Goal: Use online tool/utility: Utilize a website feature to perform a specific function

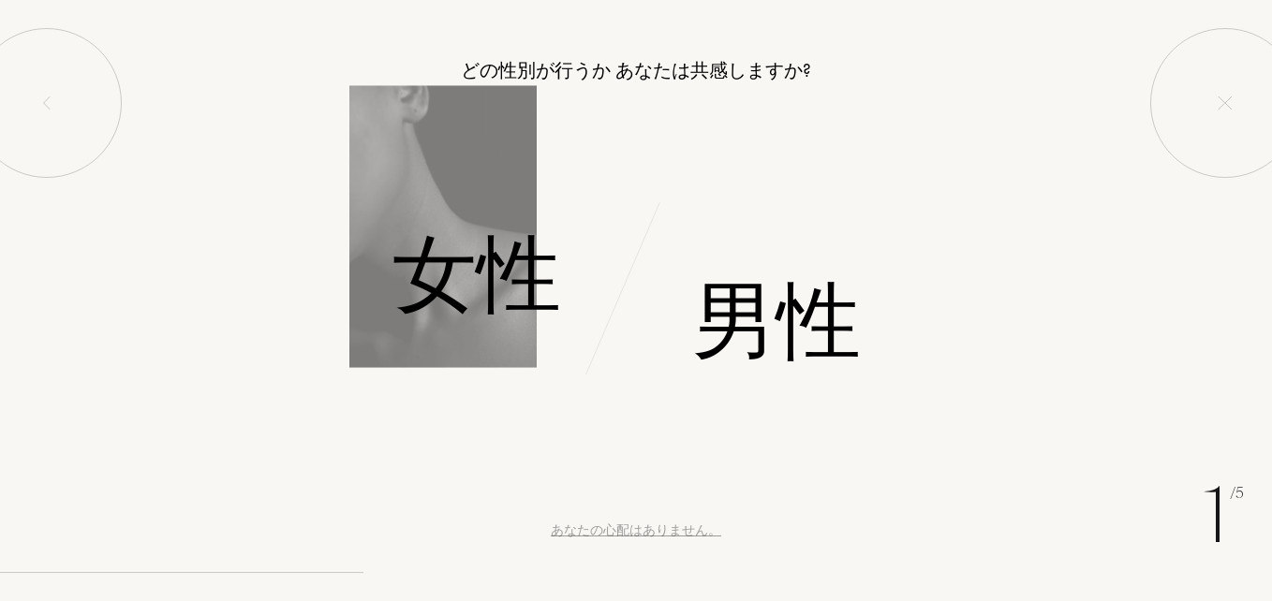
click at [369, 267] on div "女性" at bounding box center [318, 275] width 636 height 126
click at [445, 282] on font "女性" at bounding box center [476, 274] width 169 height 118
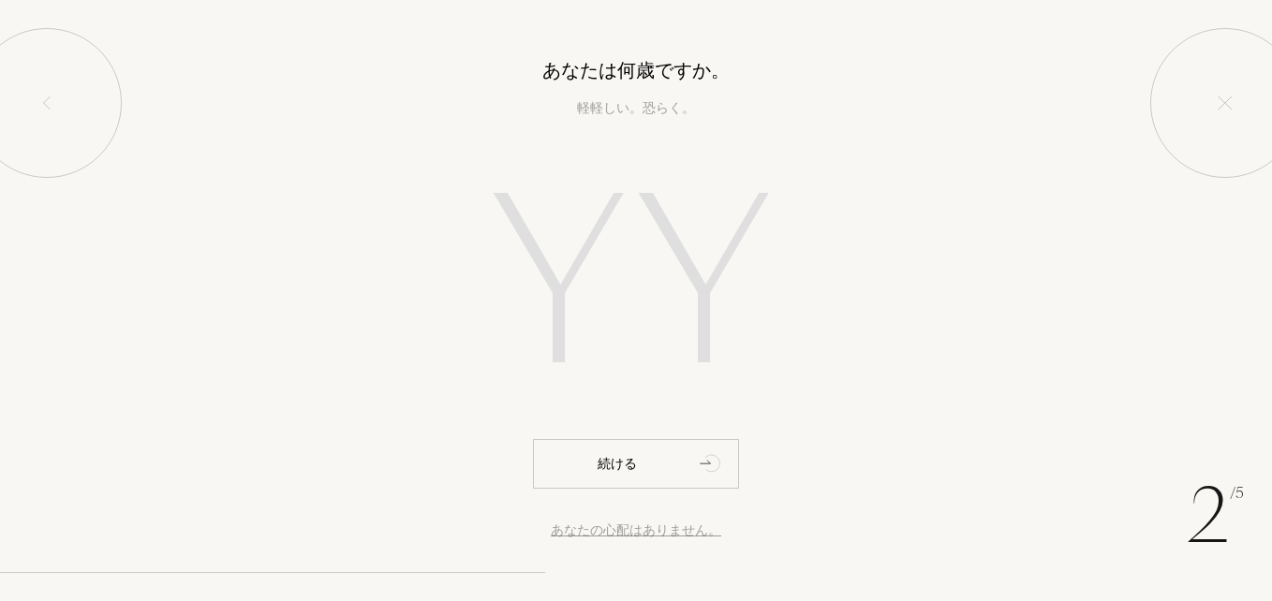
type input "5"
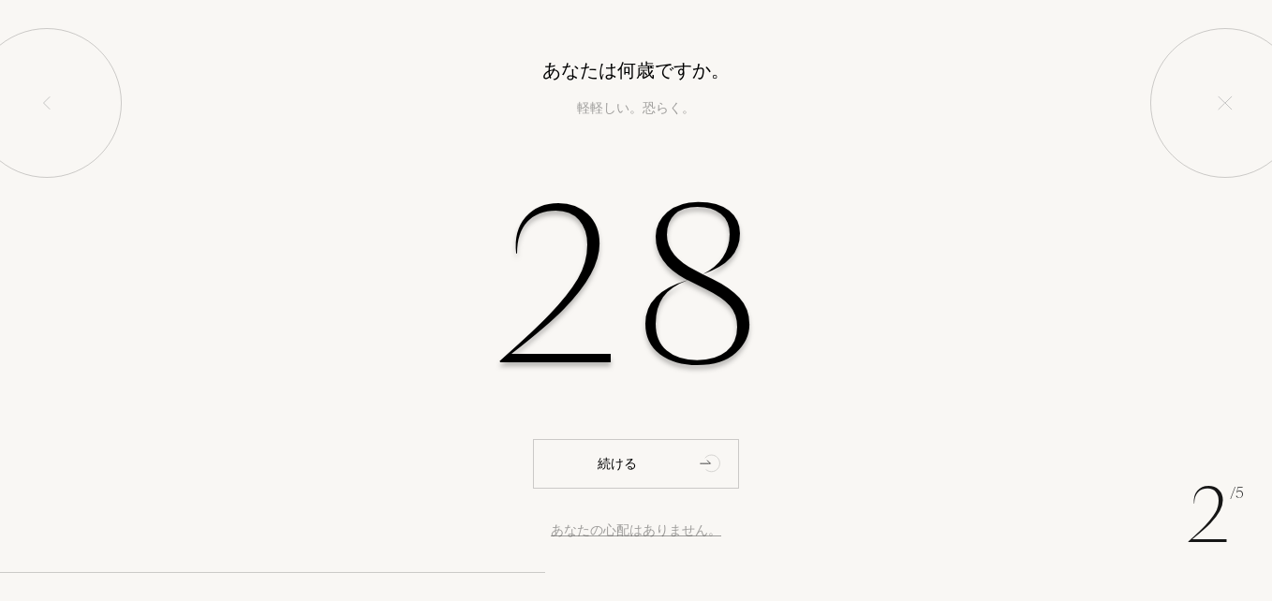
type input "28"
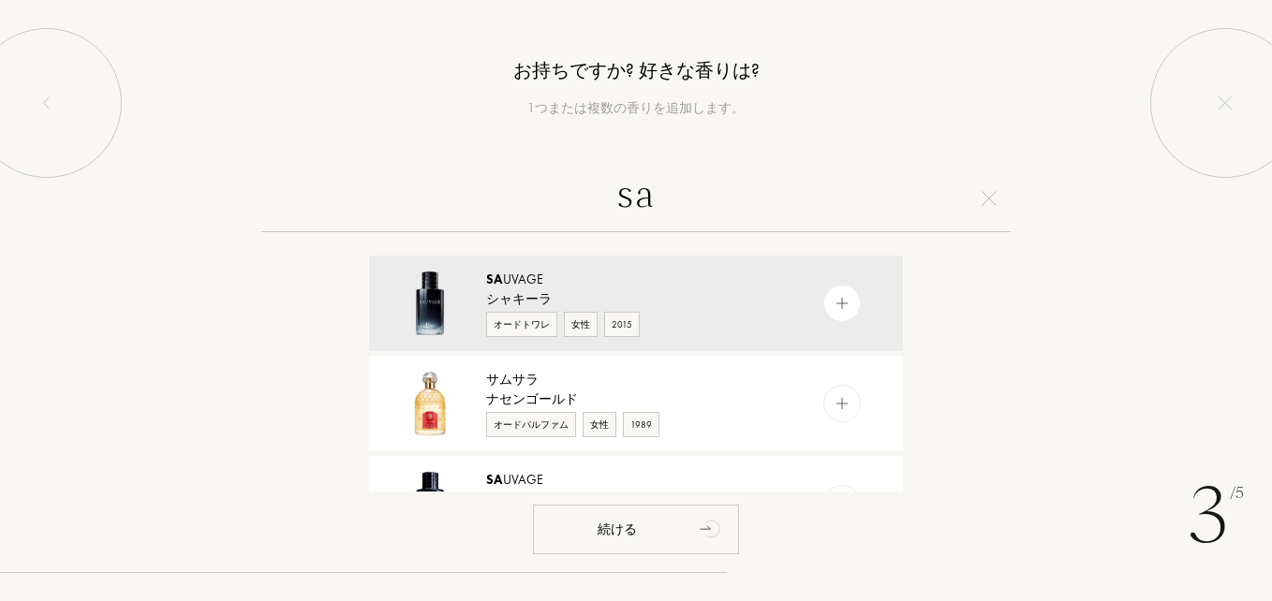
type input "s"
type input "r"
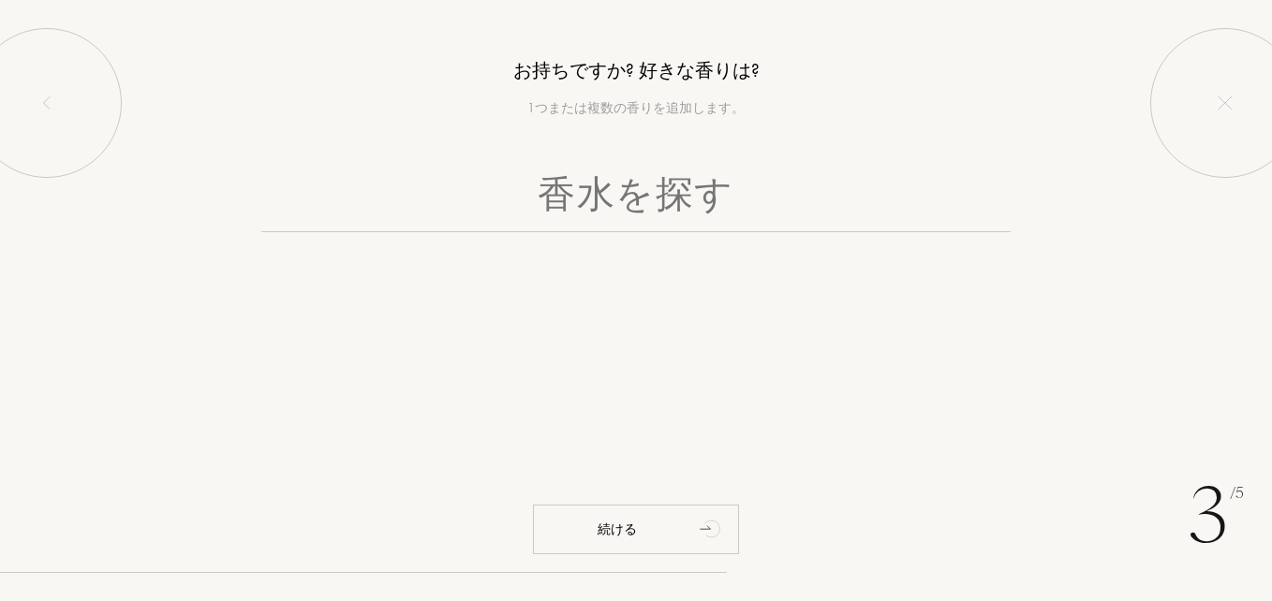
click at [649, 207] on input "text" at bounding box center [635, 198] width 749 height 67
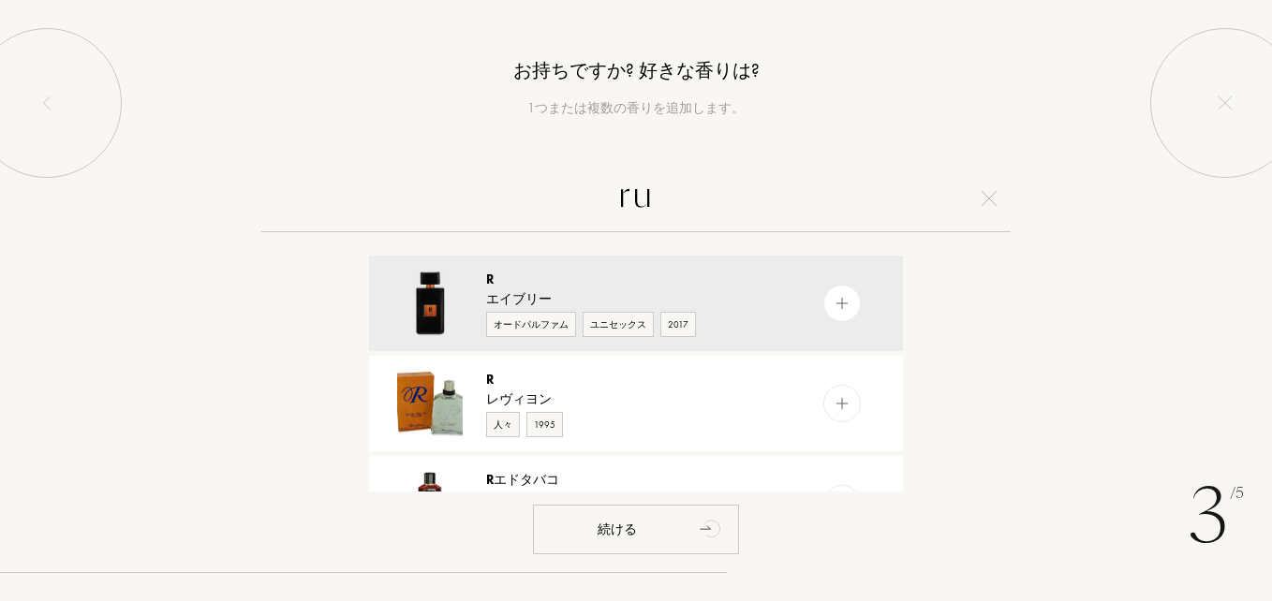
type input "r"
type input "れ"
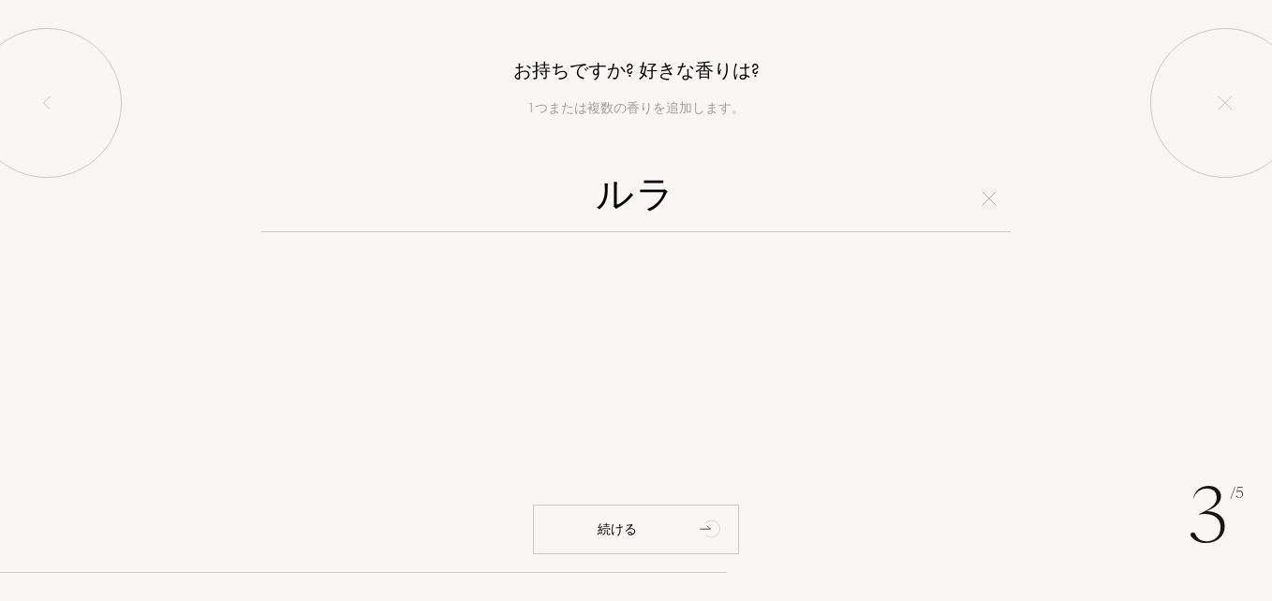
type input "ル"
click at [651, 206] on input "text" at bounding box center [635, 198] width 749 height 67
type input "れ"
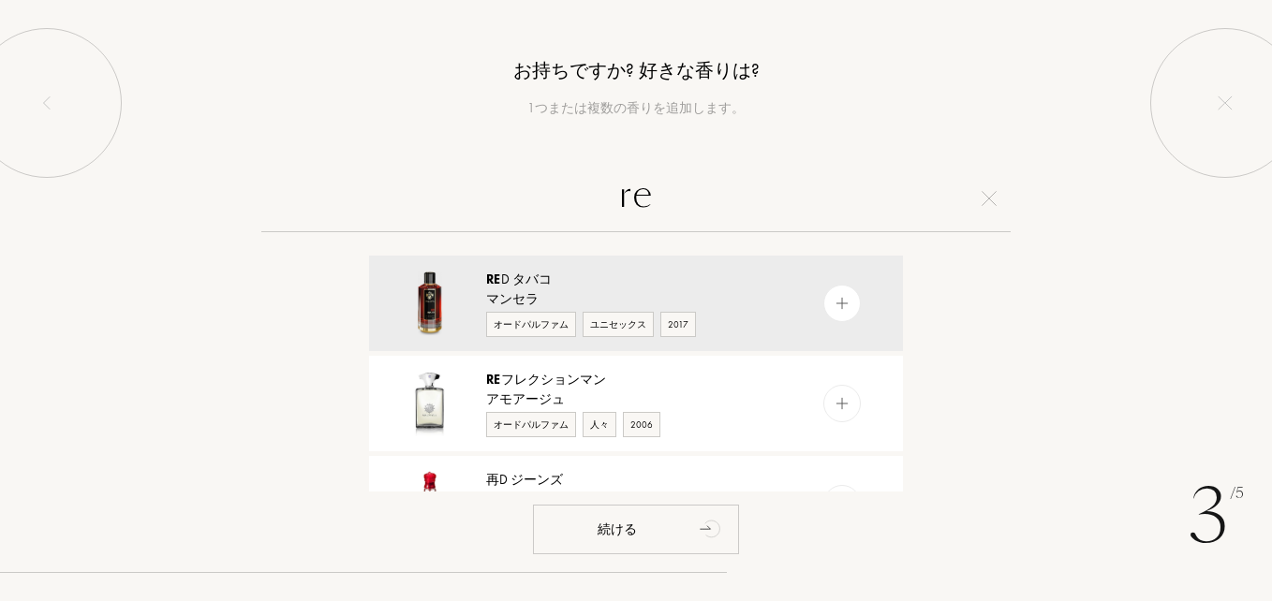
type input "r"
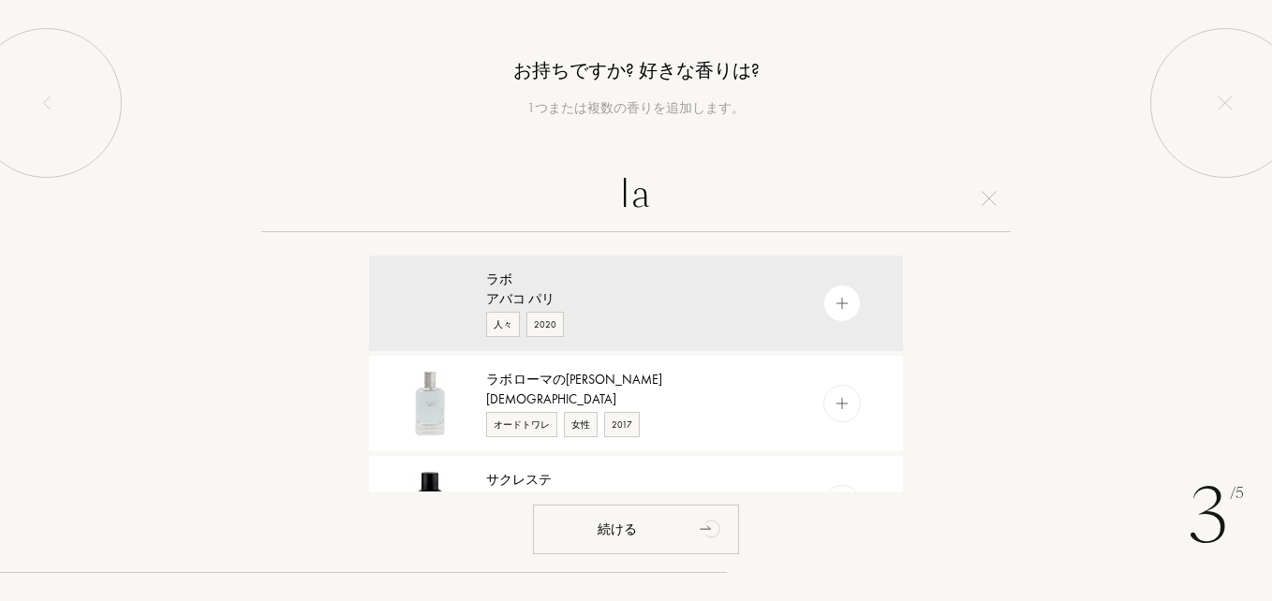
type input "l"
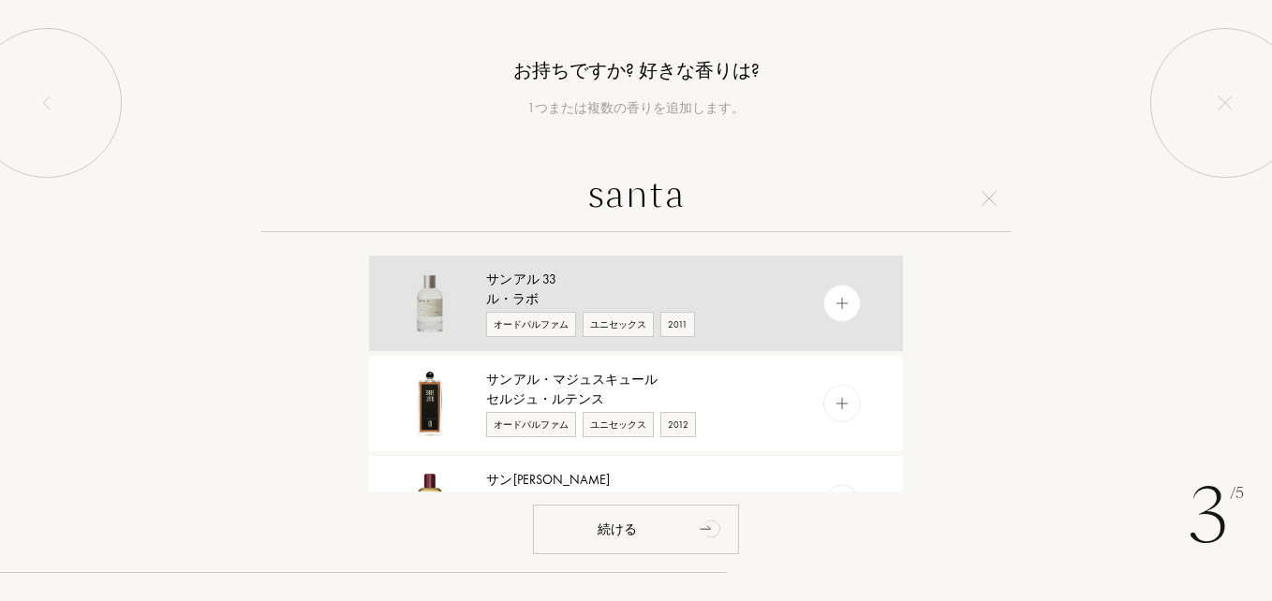
type input "santa"
click at [554, 293] on div "ル・ラボ" at bounding box center [635, 299] width 298 height 20
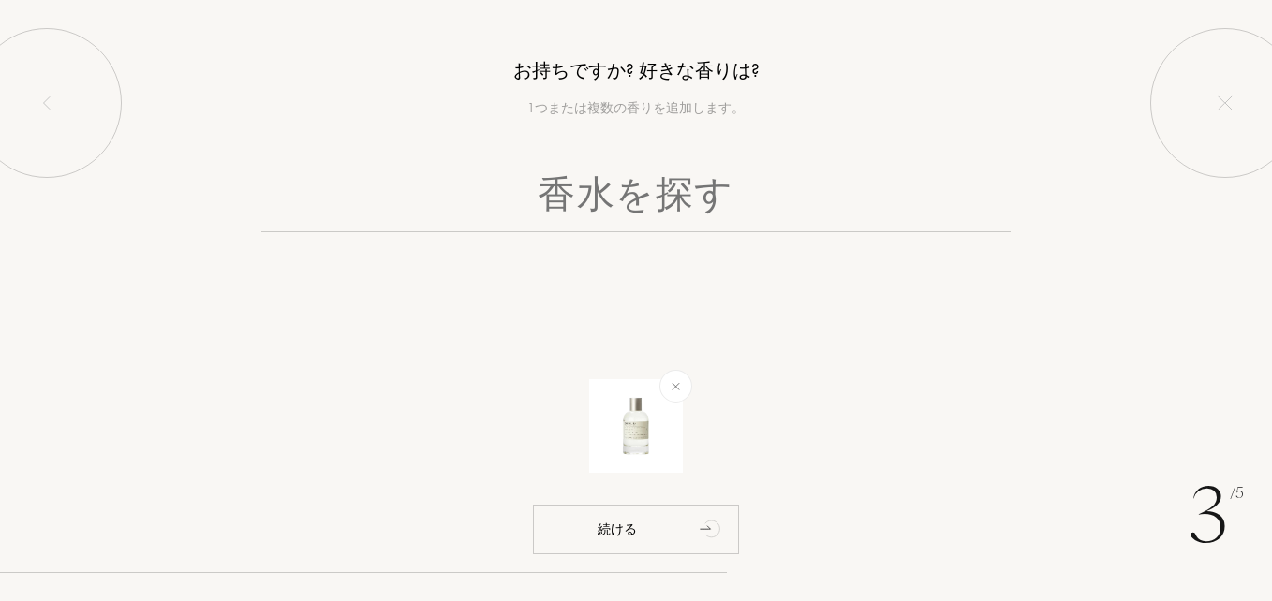
click at [561, 189] on input "text" at bounding box center [635, 198] width 749 height 67
type input "d"
type input "e"
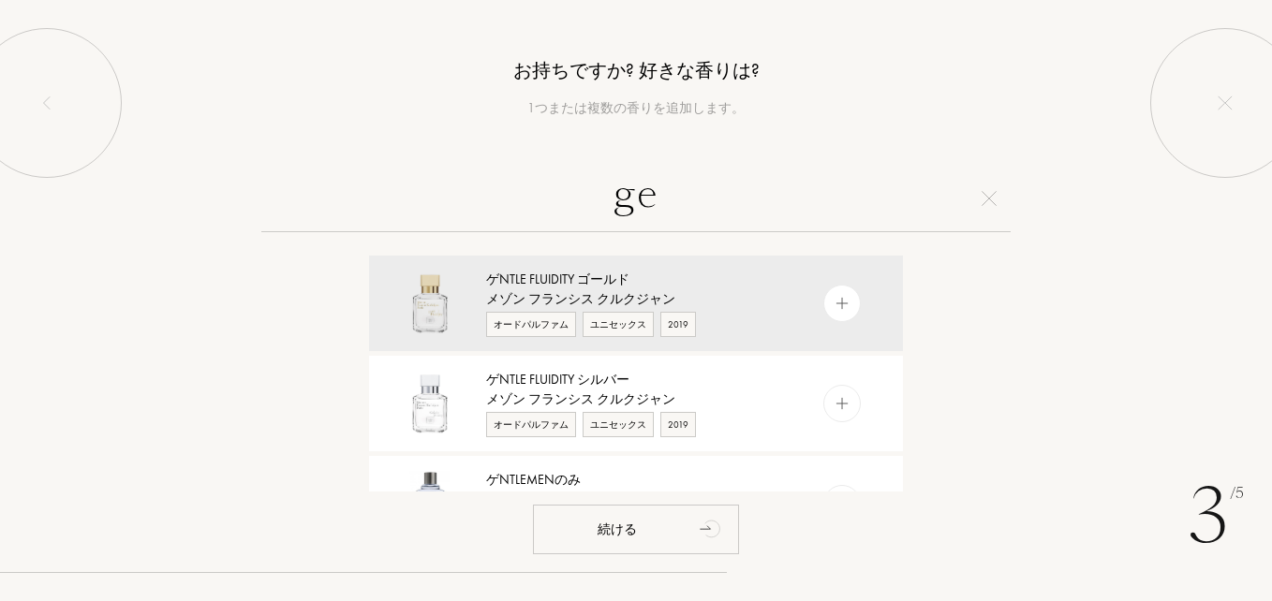
type input "g"
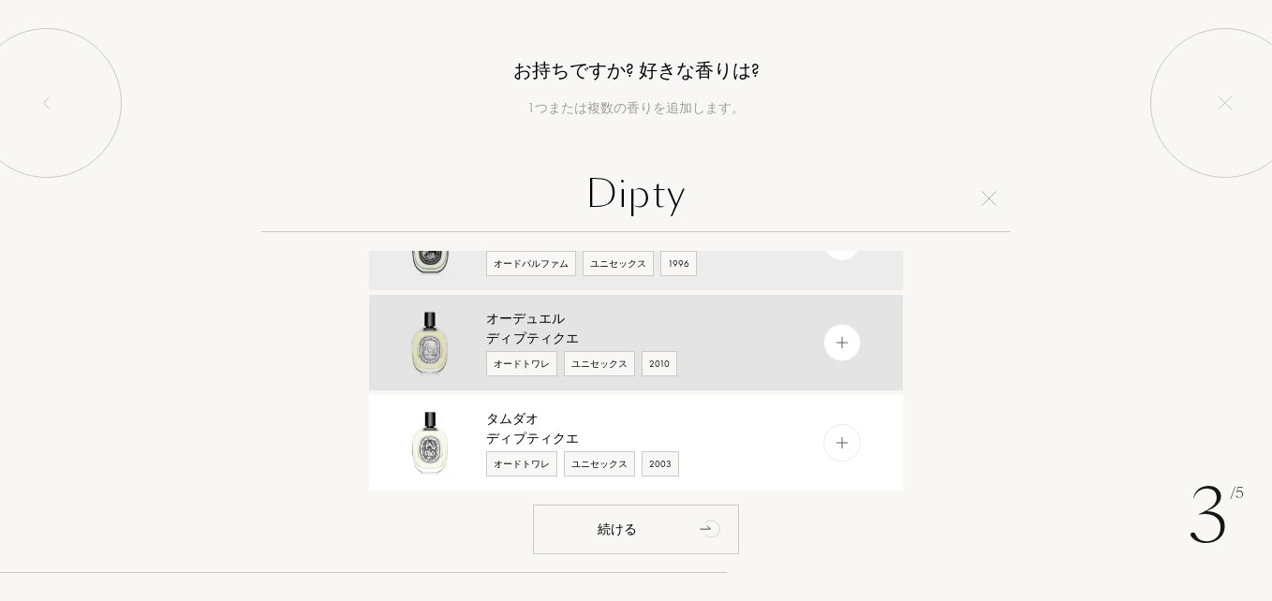
scroll to position [94, 0]
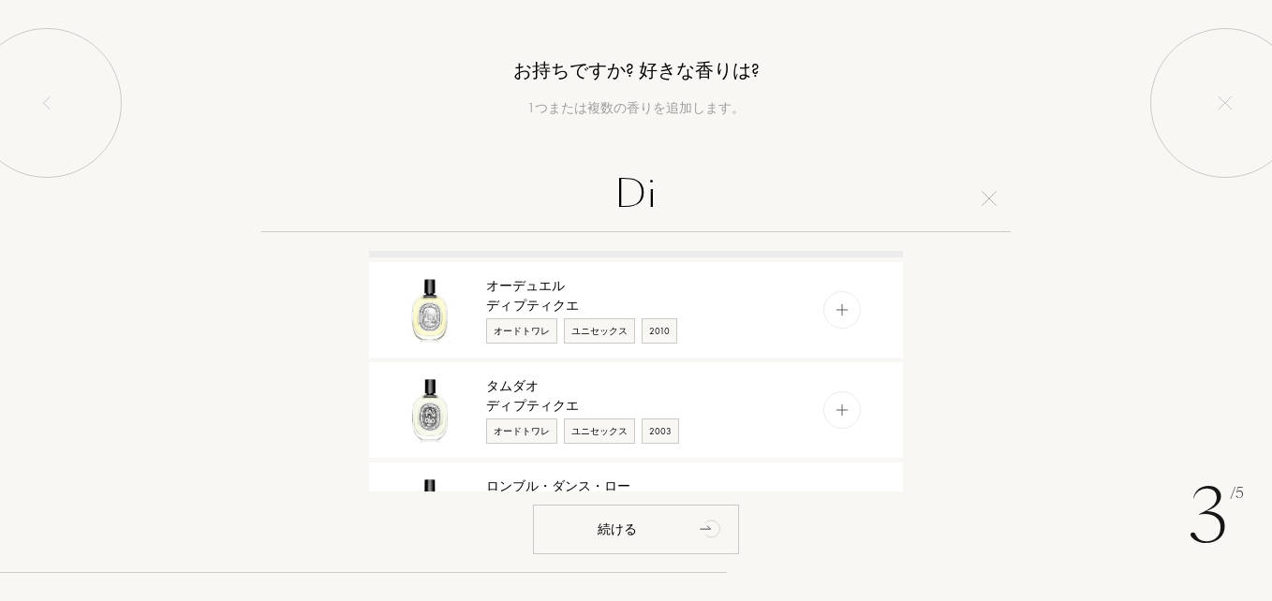
type input "D"
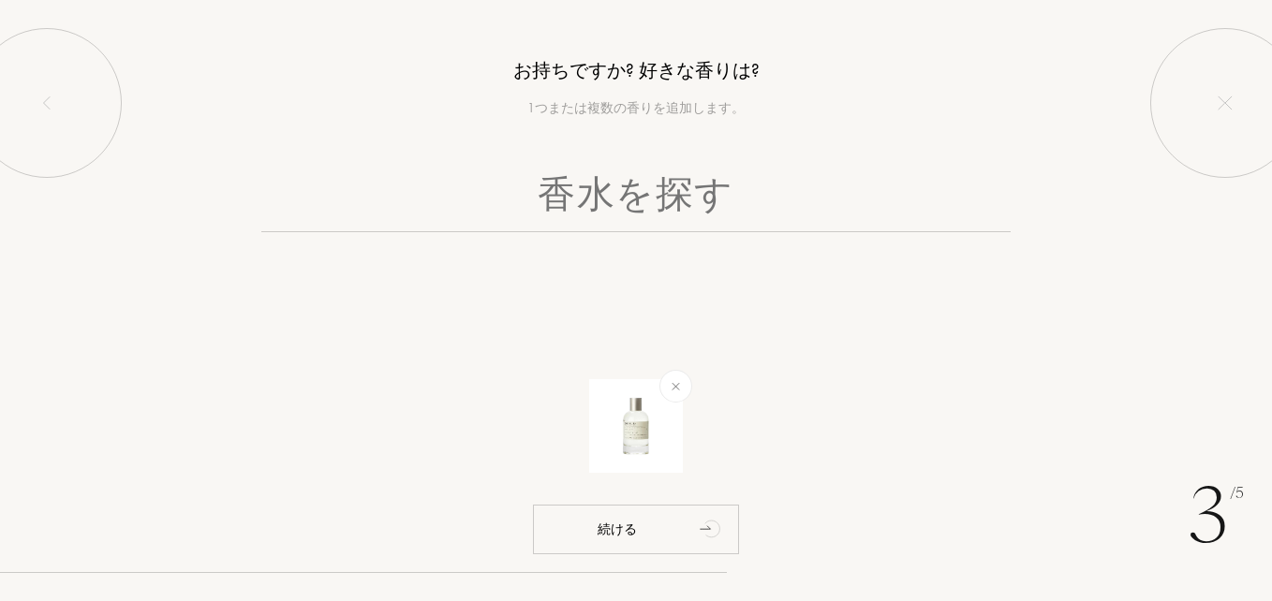
scroll to position [0, 0]
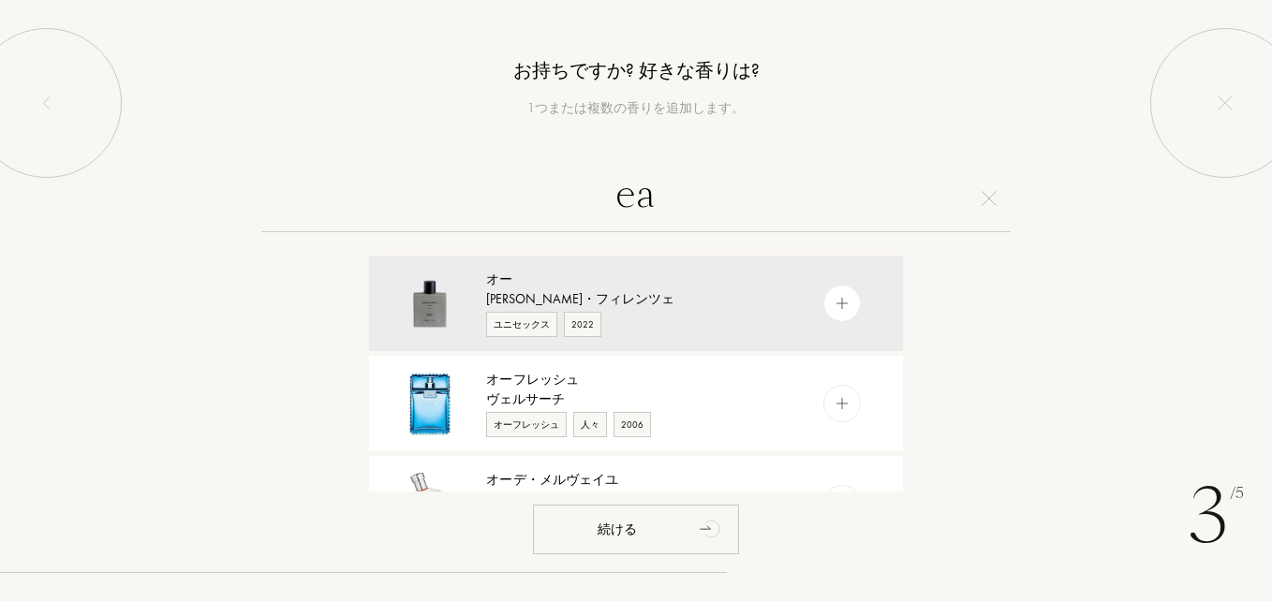
type input "e"
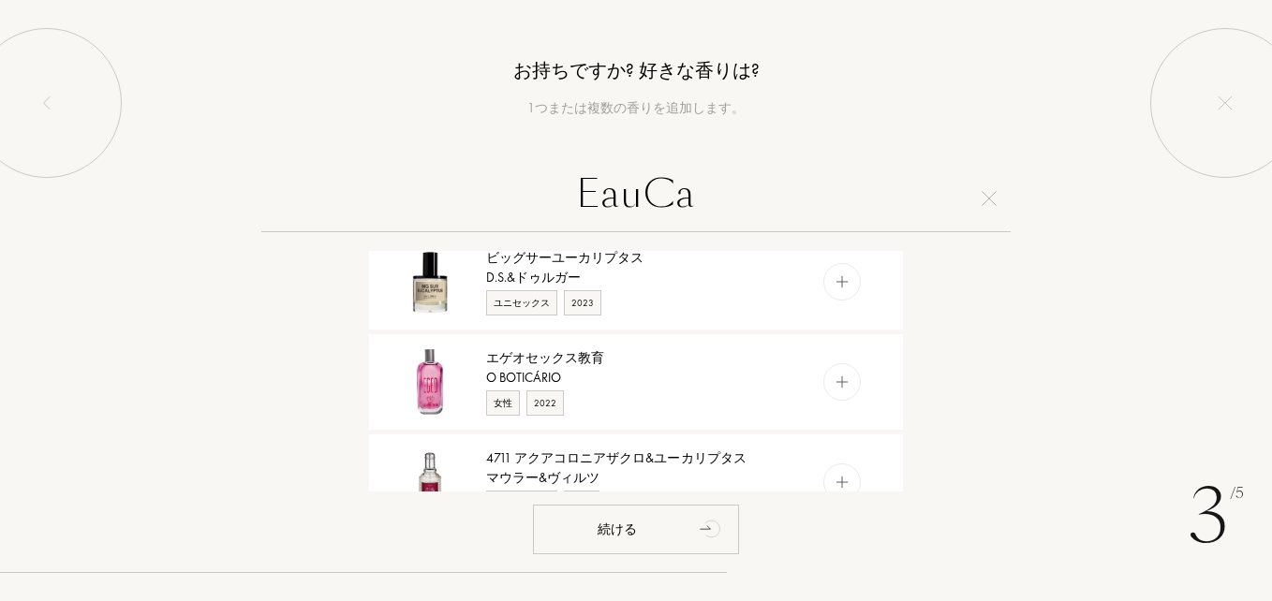
scroll to position [1263, 0]
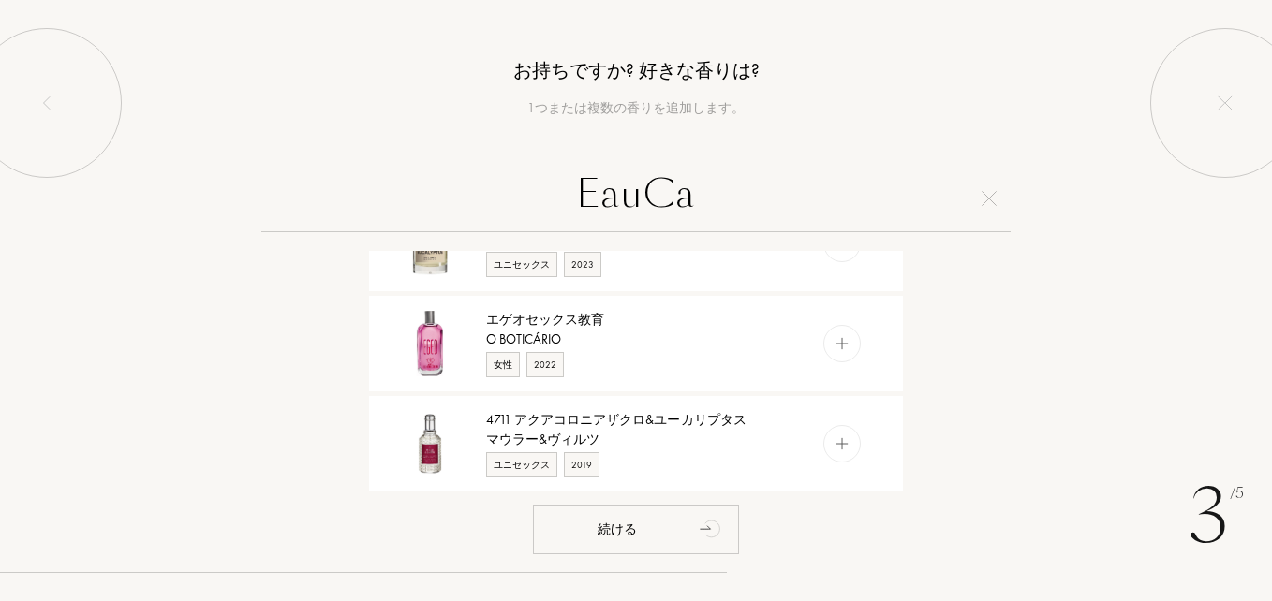
drag, startPoint x: 816, startPoint y: 211, endPoint x: 603, endPoint y: 195, distance: 213.2
click at [608, 198] on input "EauCa" at bounding box center [635, 198] width 749 height 67
type input "E"
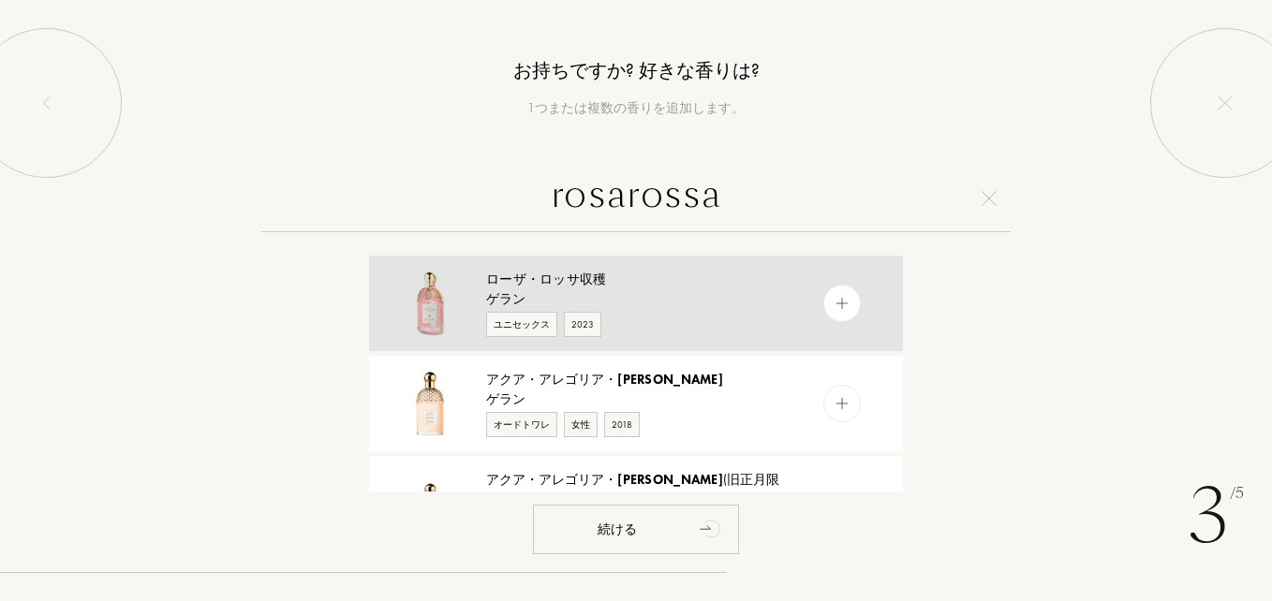
type input "rosarossa"
click at [608, 285] on div "ローザ・ロッサ 収穫" at bounding box center [635, 280] width 298 height 20
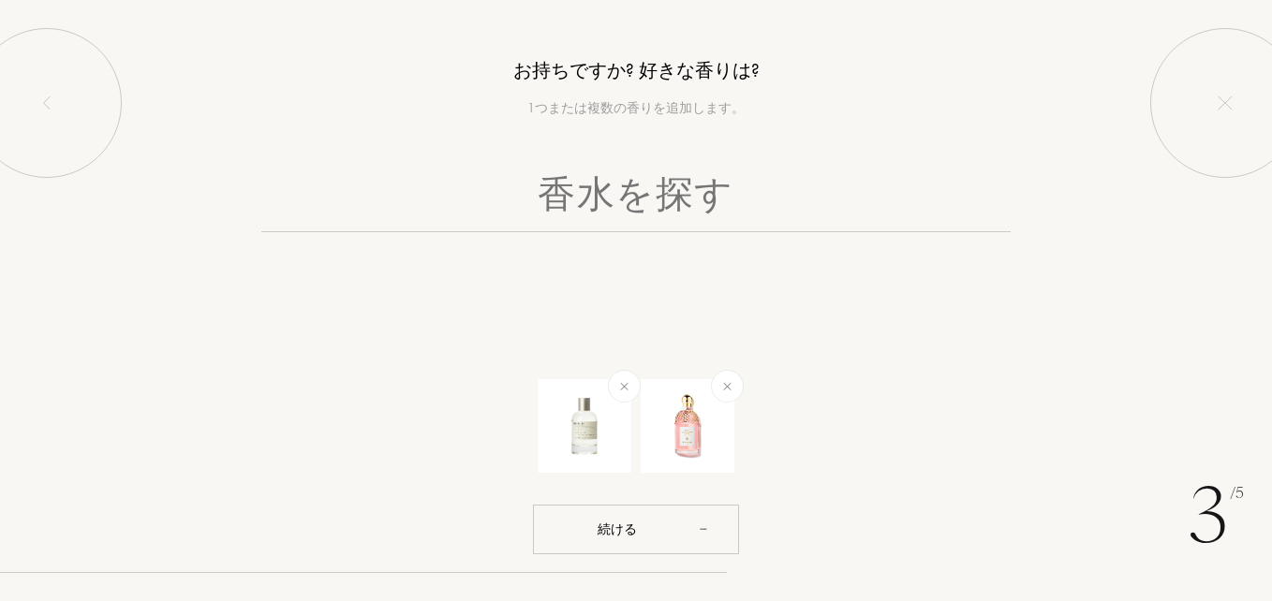
click at [648, 561] on div "3 /5 お持ちですか? 好きな香りは? 1つまたは複数の香りを追加します。 続ける" at bounding box center [636, 300] width 1272 height 601
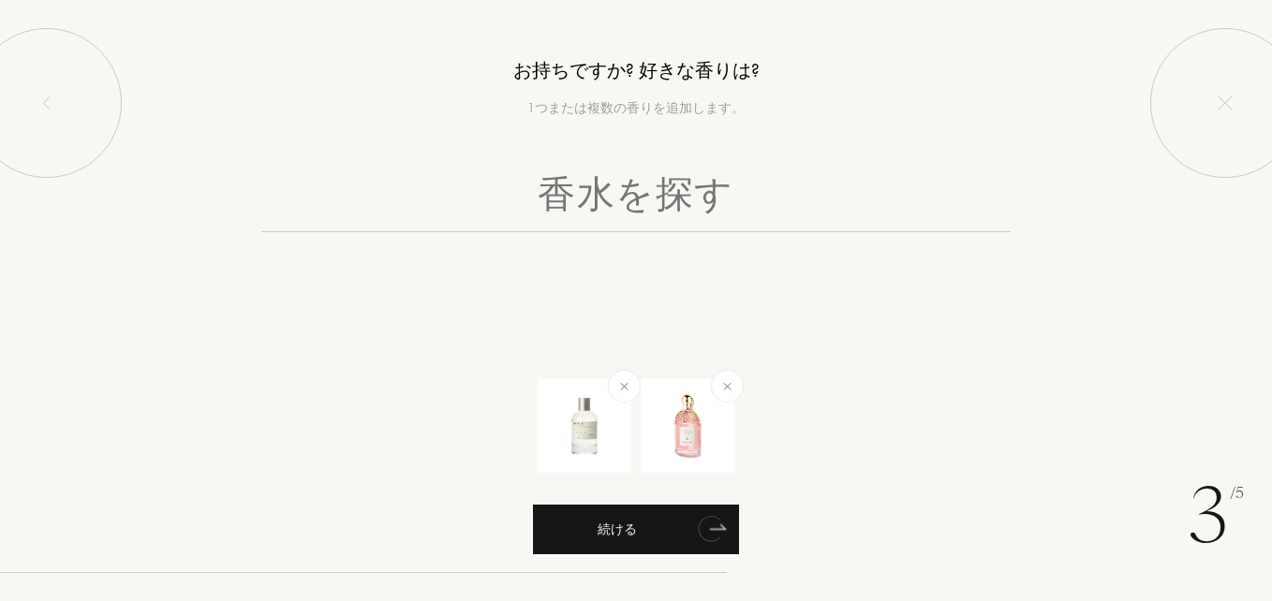
click at [648, 539] on div "続ける" at bounding box center [636, 530] width 206 height 50
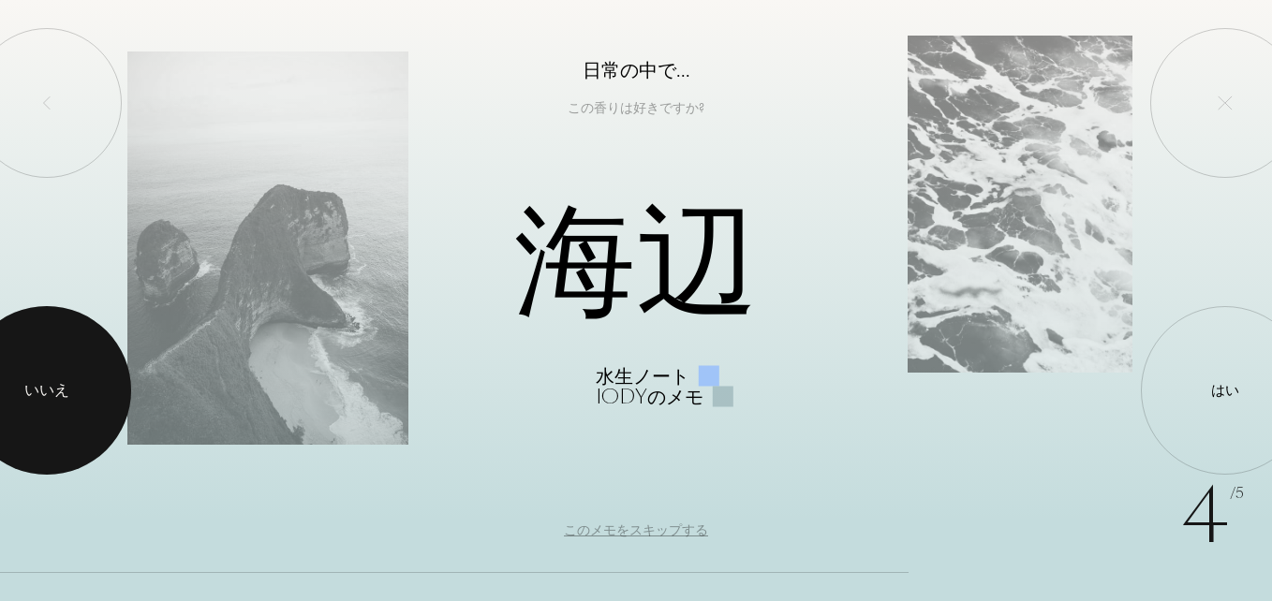
click at [31, 409] on div at bounding box center [47, 390] width 169 height 169
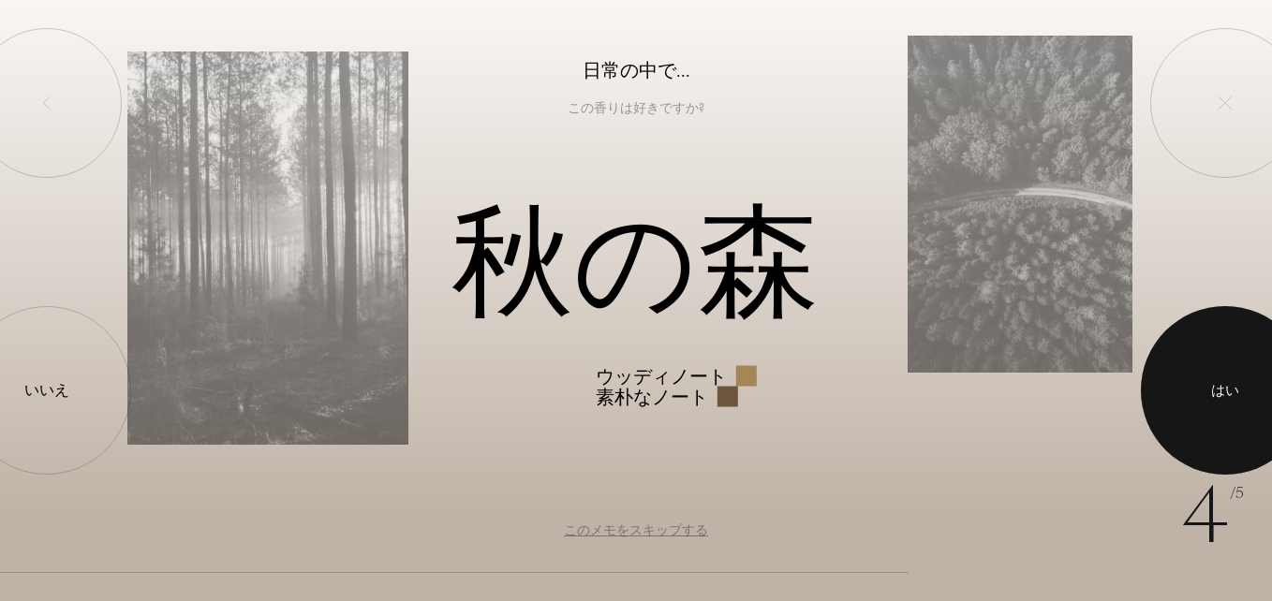
click at [1271, 0] on html "4 /5 日常の中で... この香りは好きですか? 秋の森 ウッディノート 素朴なノート はい いいえ このメモをスキップする" at bounding box center [636, 0] width 1272 height 0
click at [1219, 372] on div at bounding box center [1225, 390] width 169 height 169
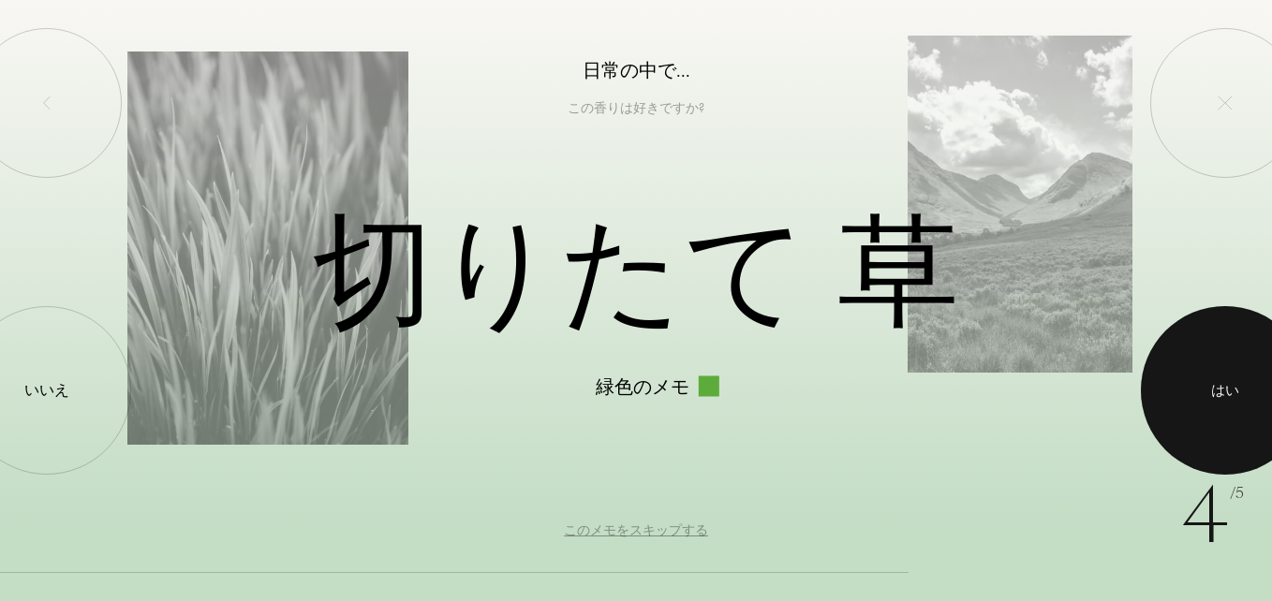
click at [1158, 424] on div at bounding box center [1225, 390] width 169 height 169
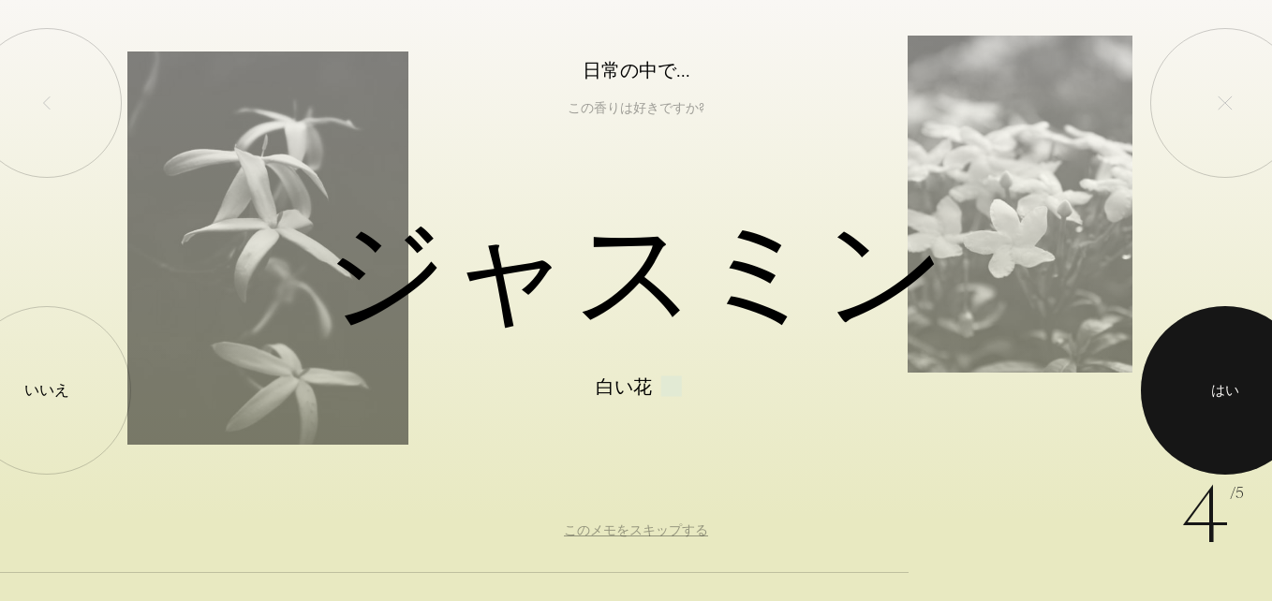
click at [1256, 366] on div at bounding box center [1225, 390] width 169 height 169
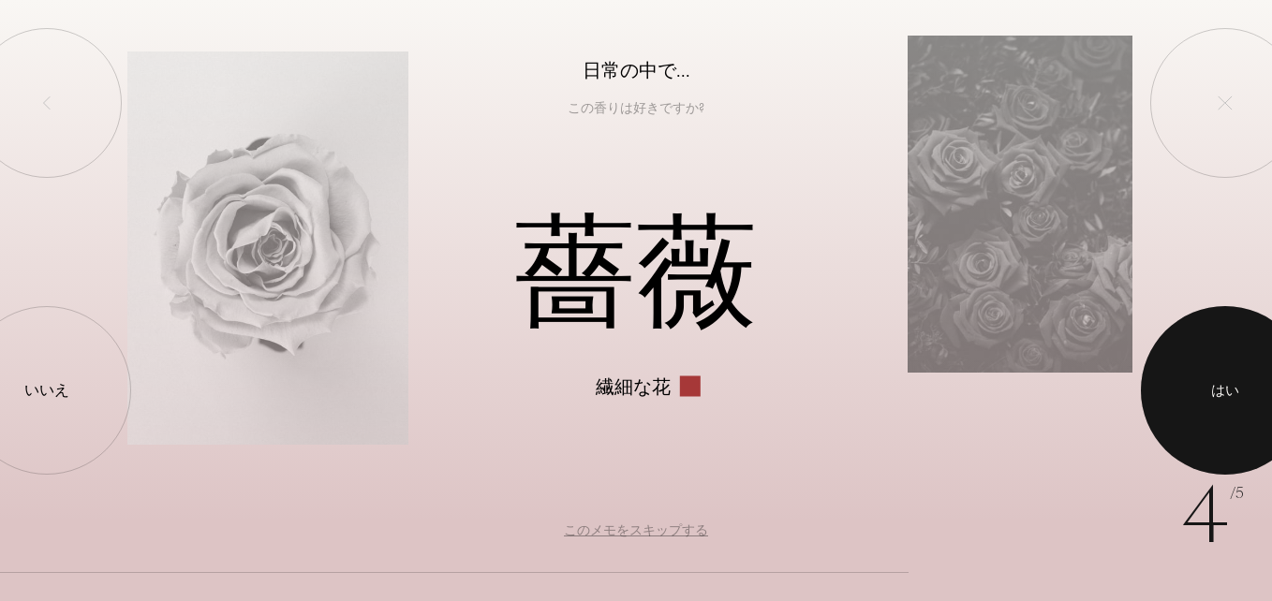
click at [1247, 366] on div at bounding box center [1225, 390] width 169 height 169
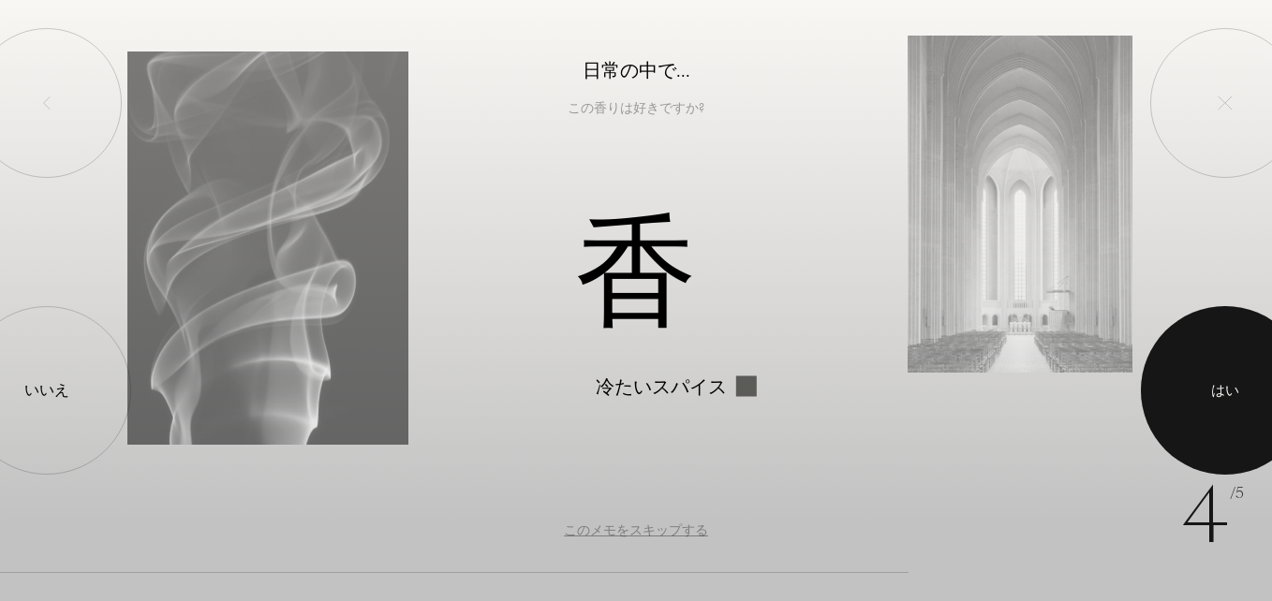
click at [1247, 366] on div at bounding box center [1225, 390] width 169 height 169
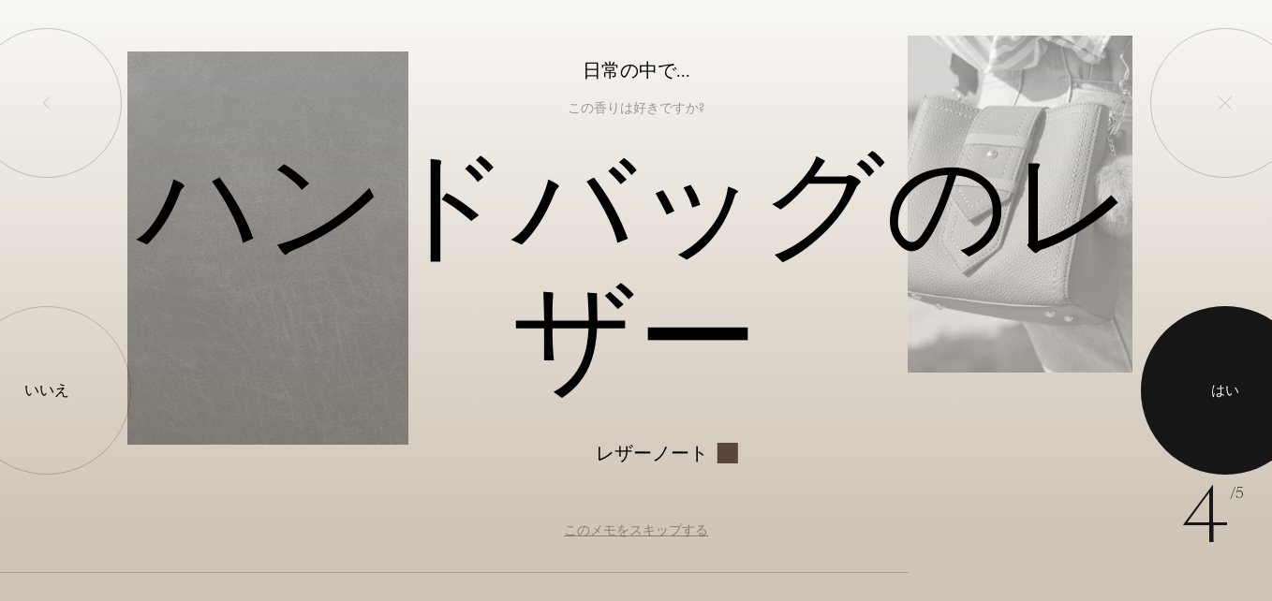
click at [1247, 366] on div at bounding box center [1225, 390] width 169 height 169
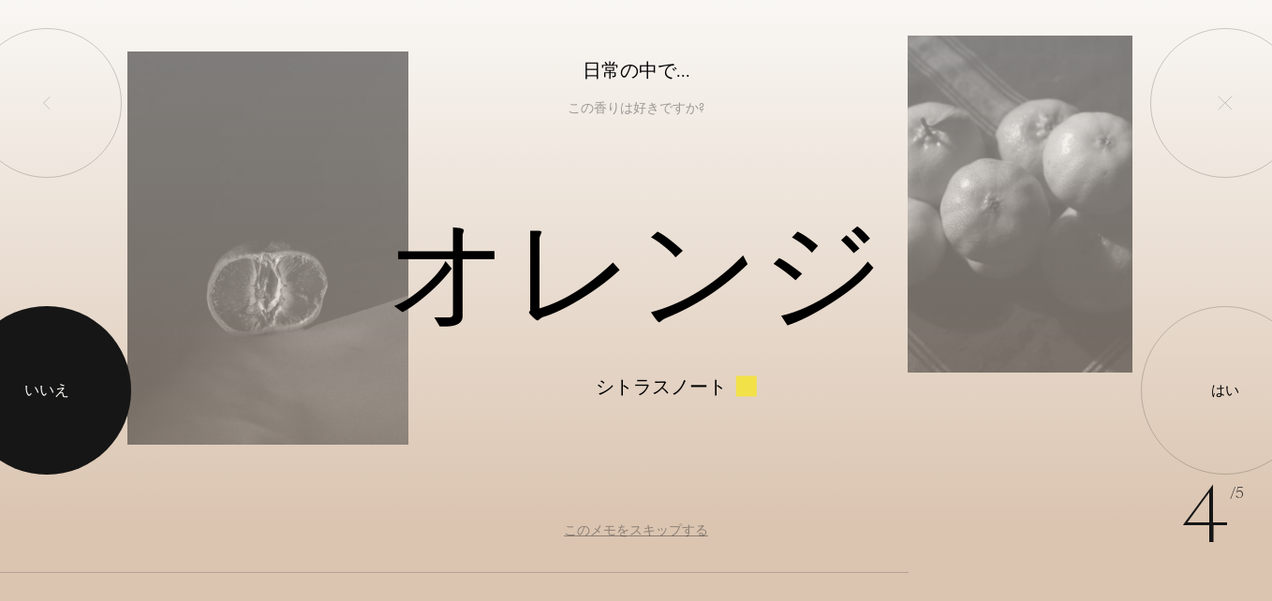
click at [0, 0] on html "4 /5 日常の中で... この香りは好きですか? オレンジ シトラスノート はい いいえ このメモをスキップする" at bounding box center [636, 0] width 1272 height 0
click at [72, 382] on div at bounding box center [47, 390] width 169 height 169
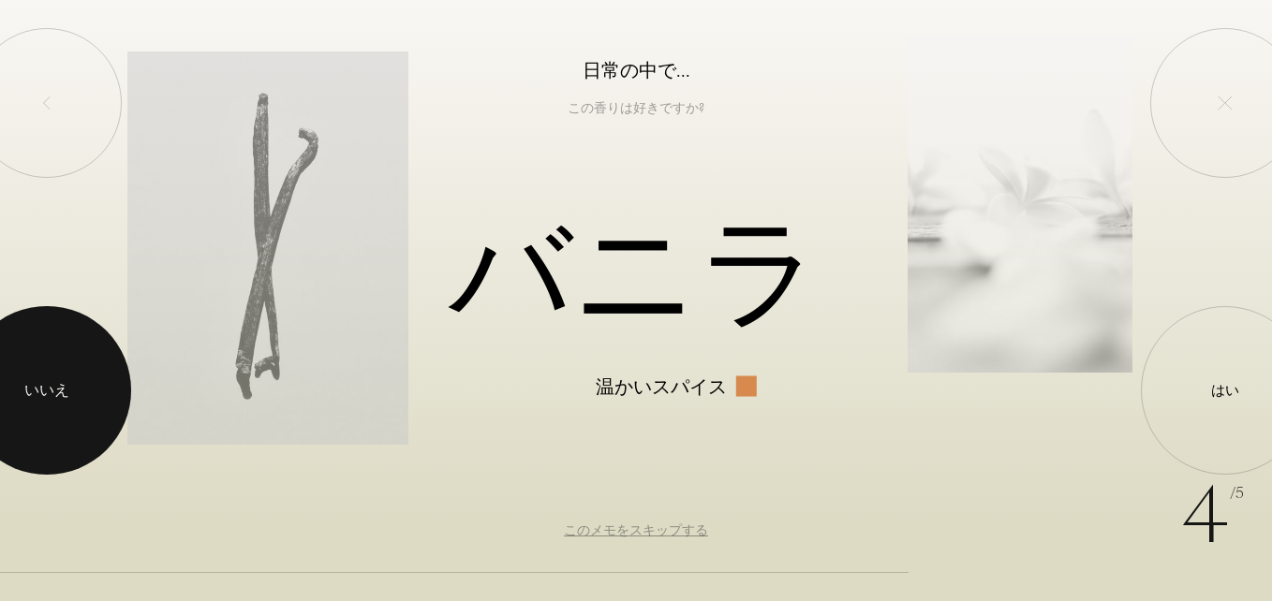
click at [72, 382] on div at bounding box center [47, 390] width 169 height 169
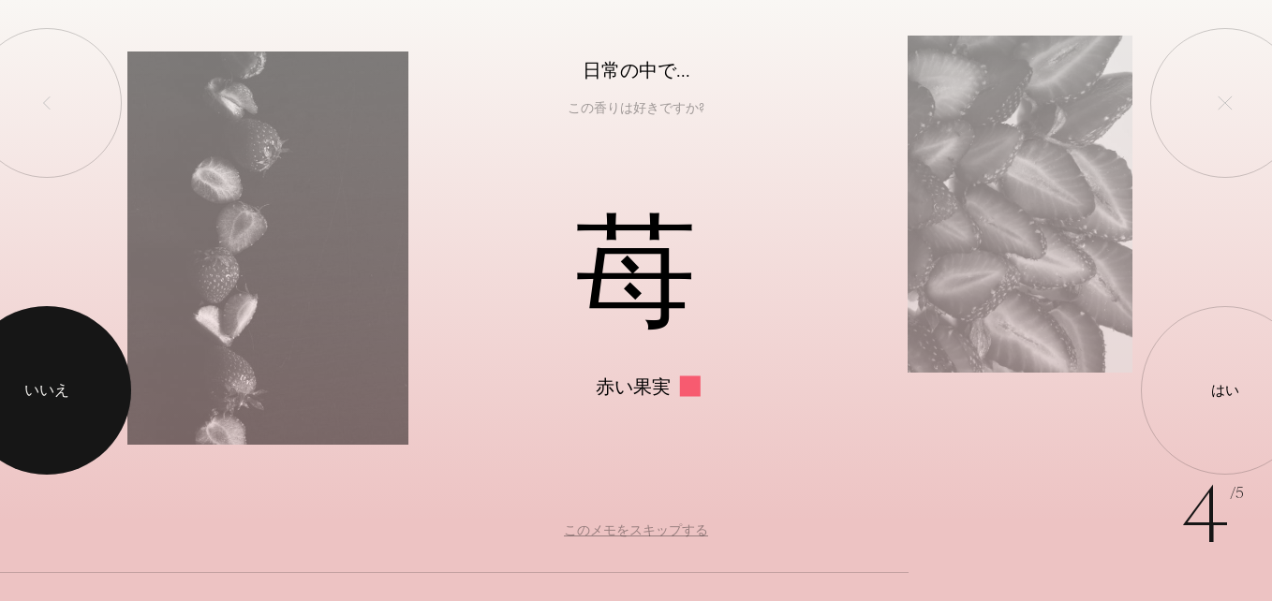
click at [72, 382] on div at bounding box center [47, 390] width 169 height 169
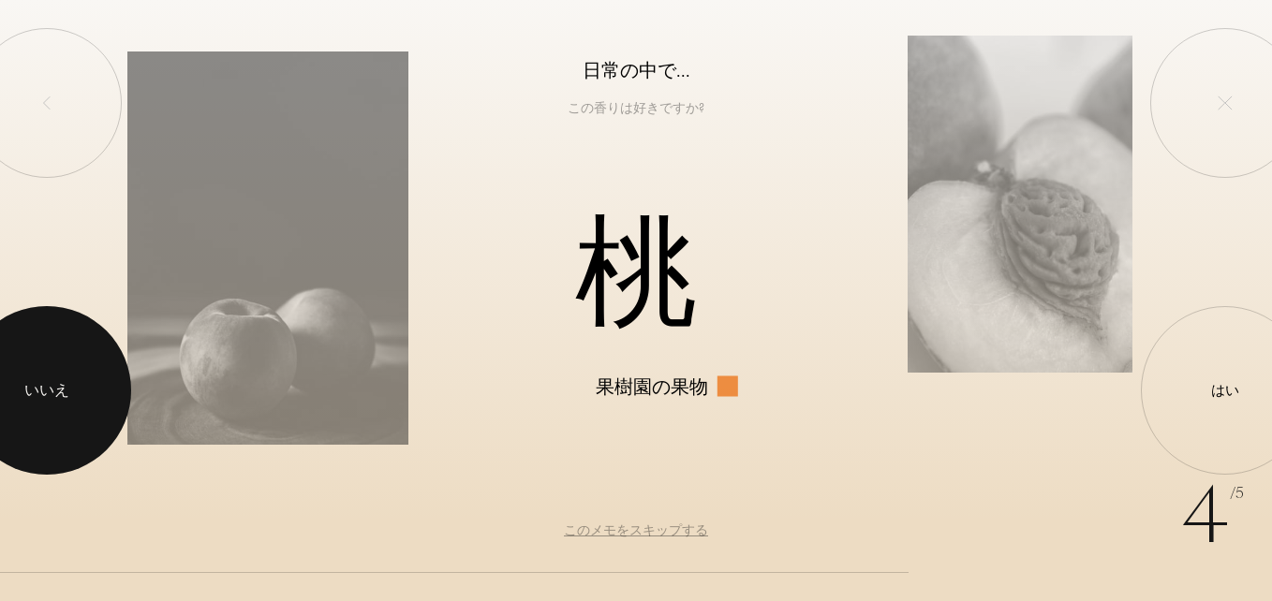
click at [72, 382] on div at bounding box center [47, 390] width 169 height 169
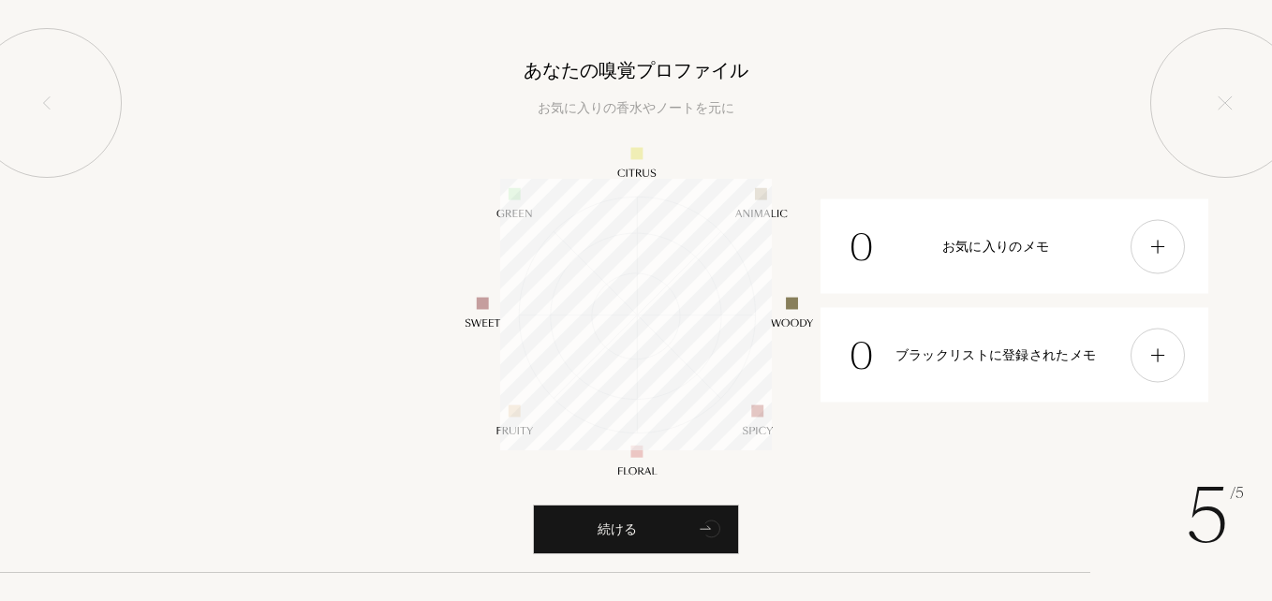
scroll to position [272, 272]
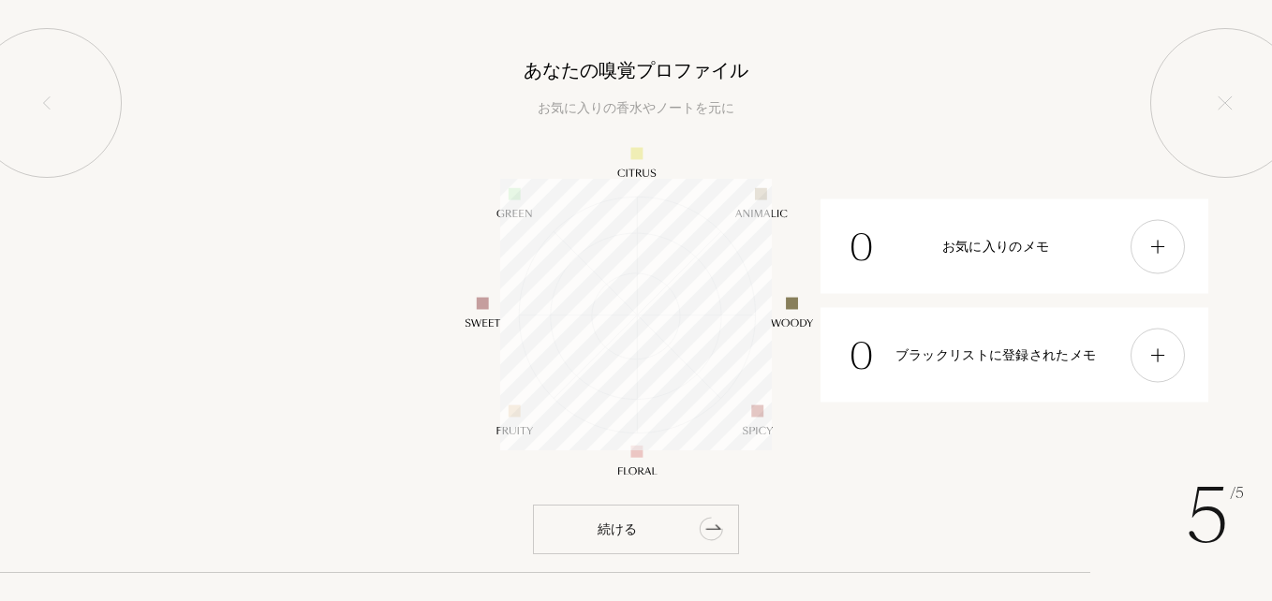
click at [677, 542] on div "続ける" at bounding box center [636, 530] width 206 height 50
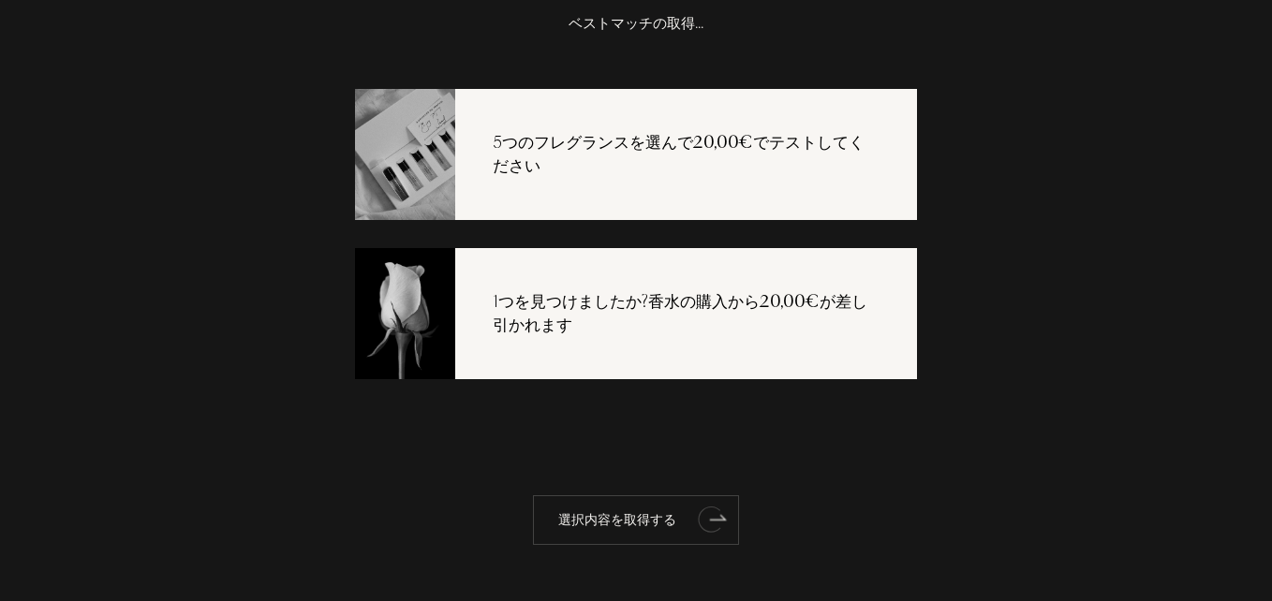
scroll to position [37, 0]
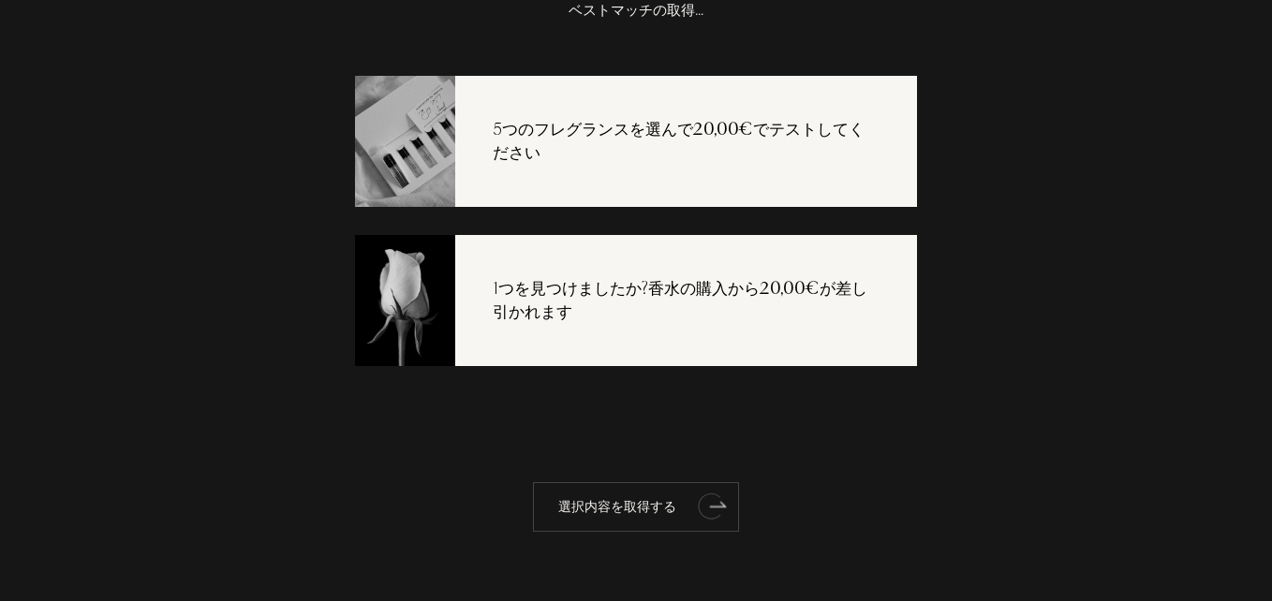
click at [703, 515] on icon "アニメーション" at bounding box center [709, 507] width 23 height 26
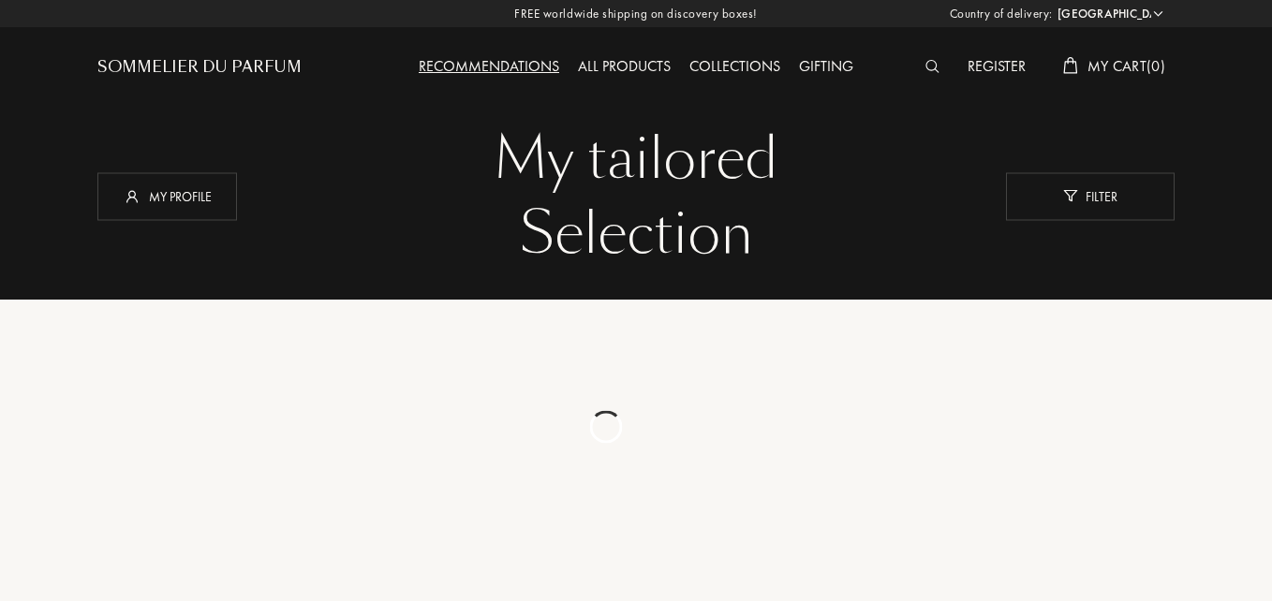
select select "FR"
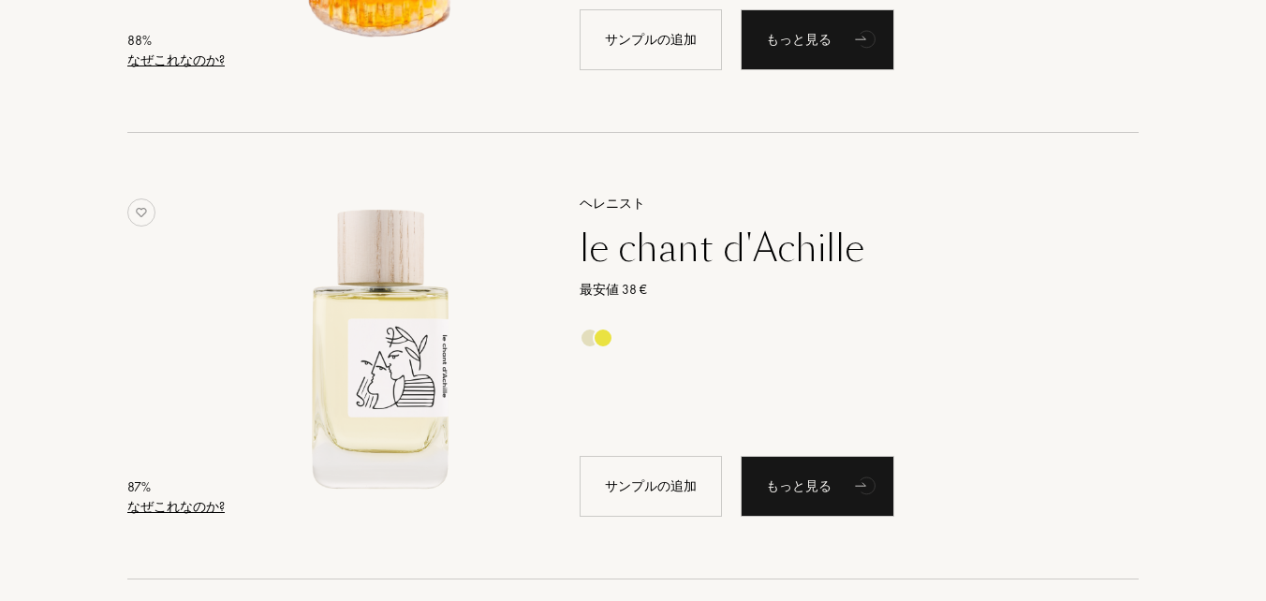
scroll to position [3747, 0]
